Goal: Information Seeking & Learning: Learn about a topic

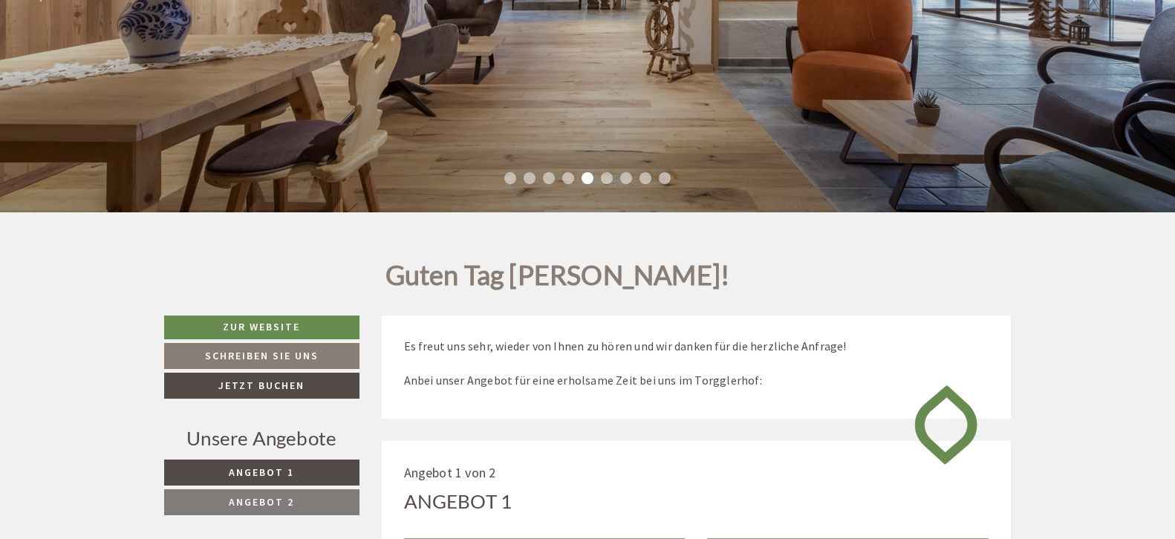
scroll to position [66, 0]
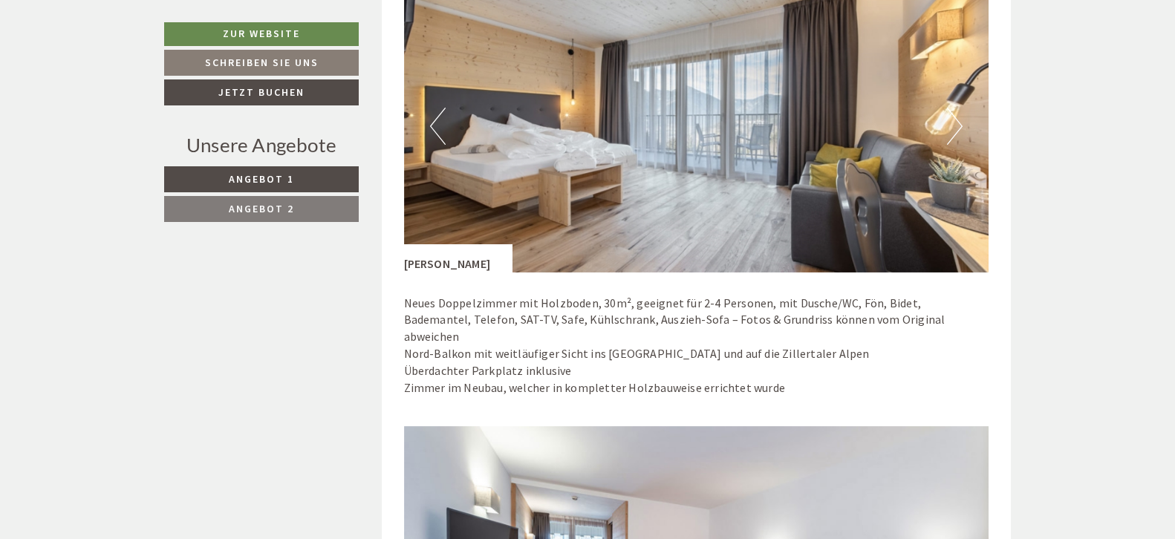
scroll to position [1188, 0]
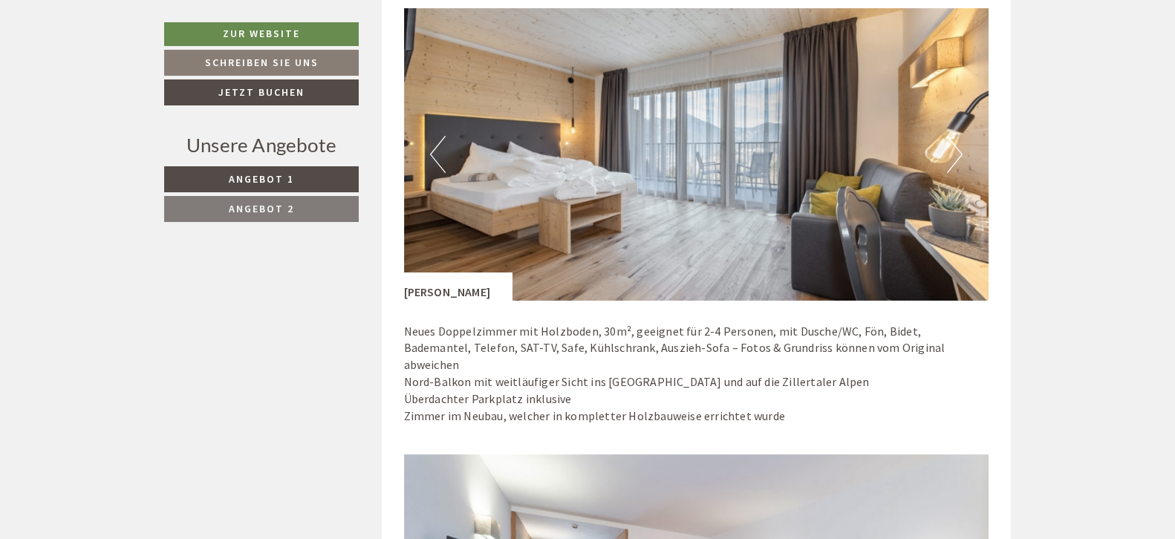
click at [959, 151] on button "Next" at bounding box center [955, 154] width 16 height 37
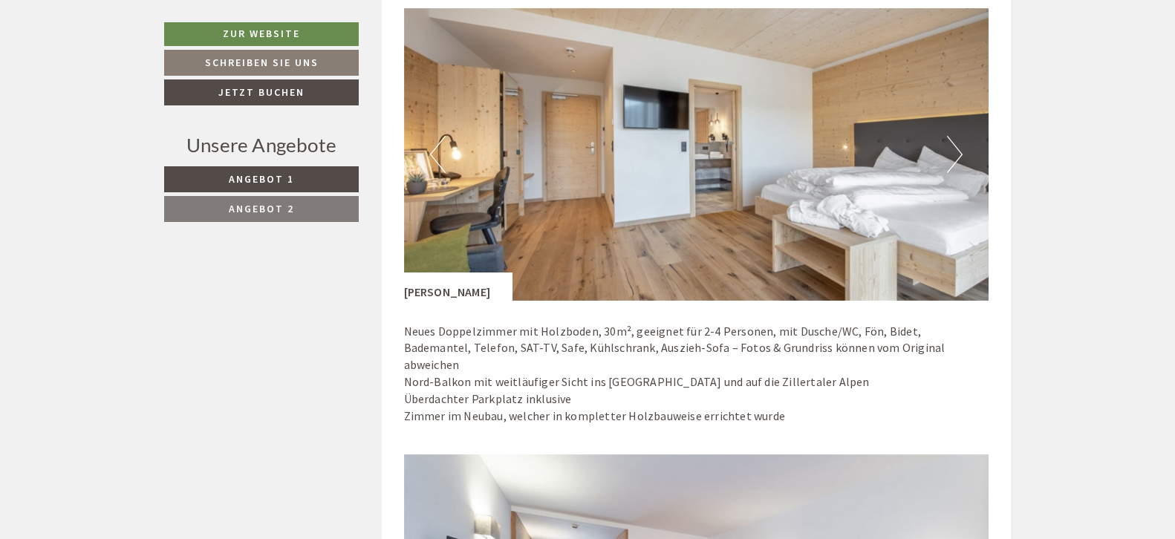
click at [959, 151] on button "Next" at bounding box center [955, 154] width 16 height 37
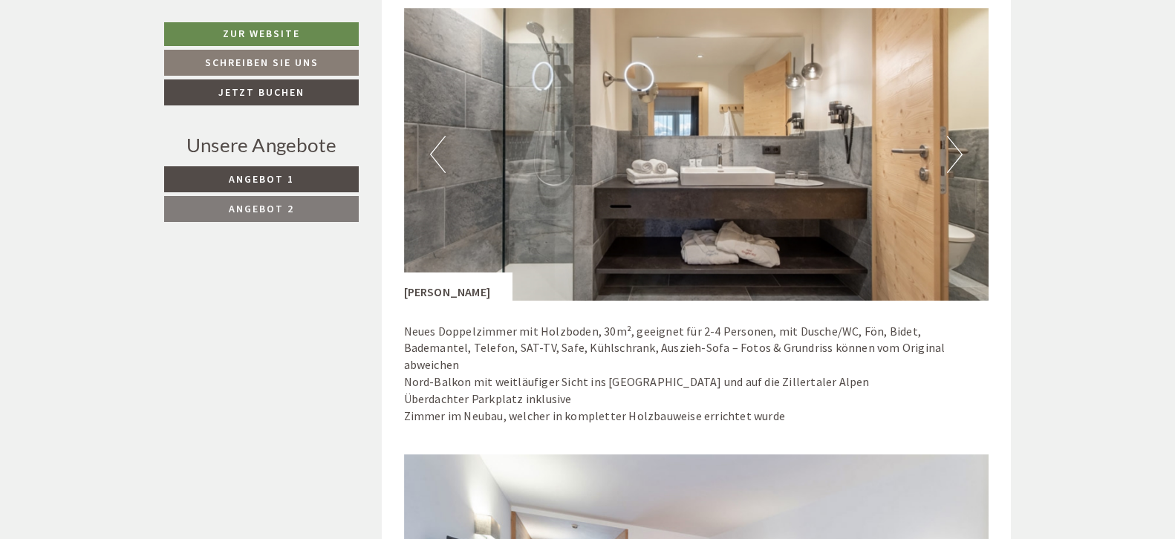
click at [959, 151] on button "Next" at bounding box center [955, 154] width 16 height 37
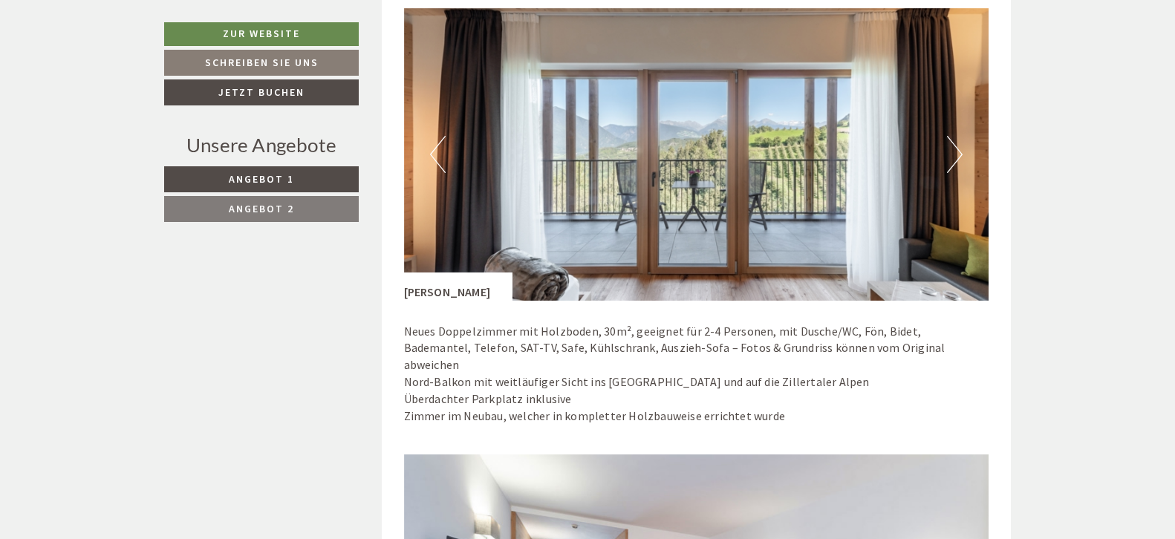
click at [951, 154] on button "Next" at bounding box center [955, 154] width 16 height 37
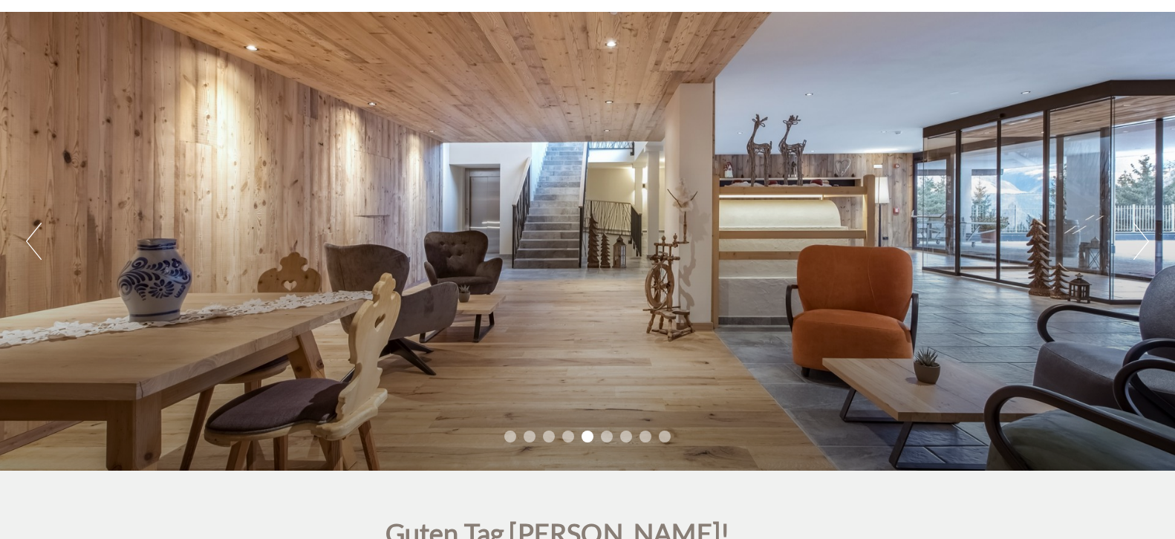
scroll to position [0, 0]
